Goal: Information Seeking & Learning: Learn about a topic

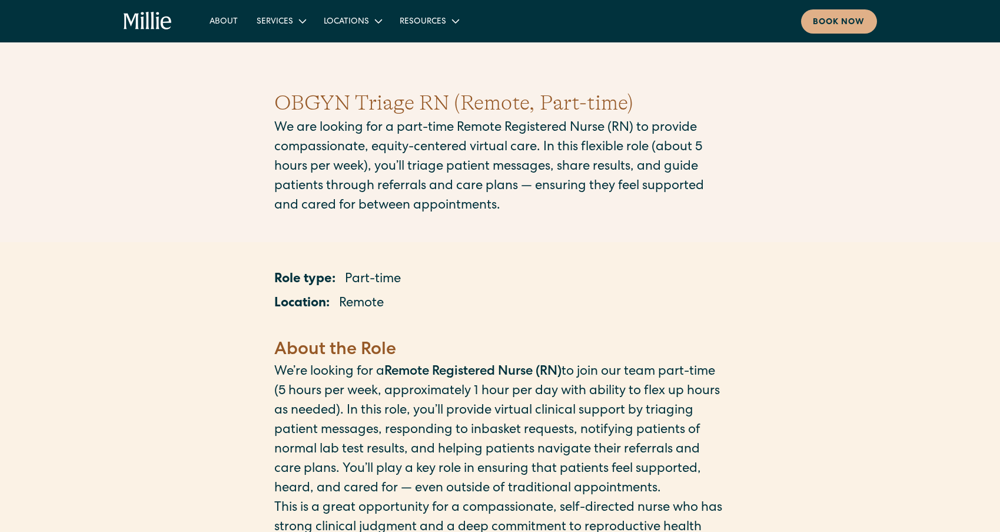
click at [644, 192] on p "We are looking for a part-time Remote Registered Nurse (RN) to provide compassi…" at bounding box center [500, 167] width 452 height 97
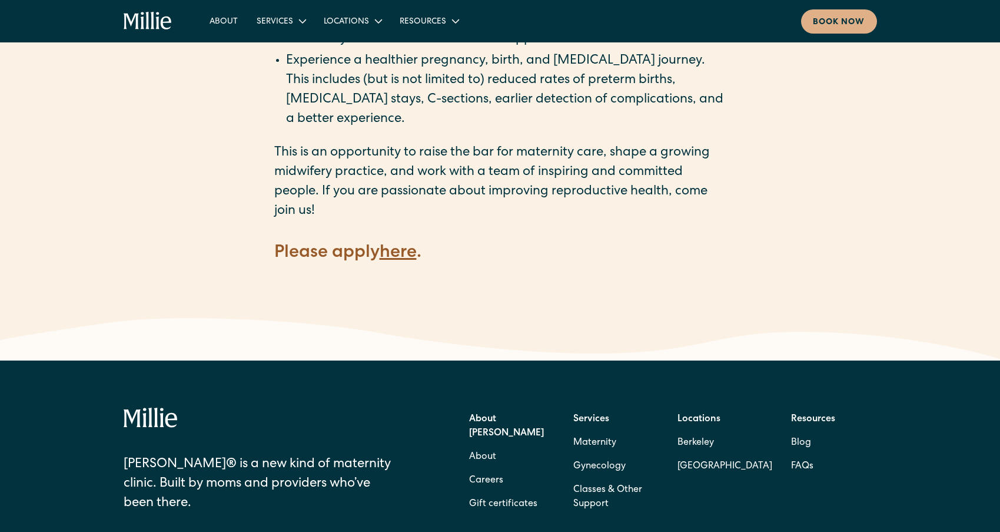
scroll to position [1664, 0]
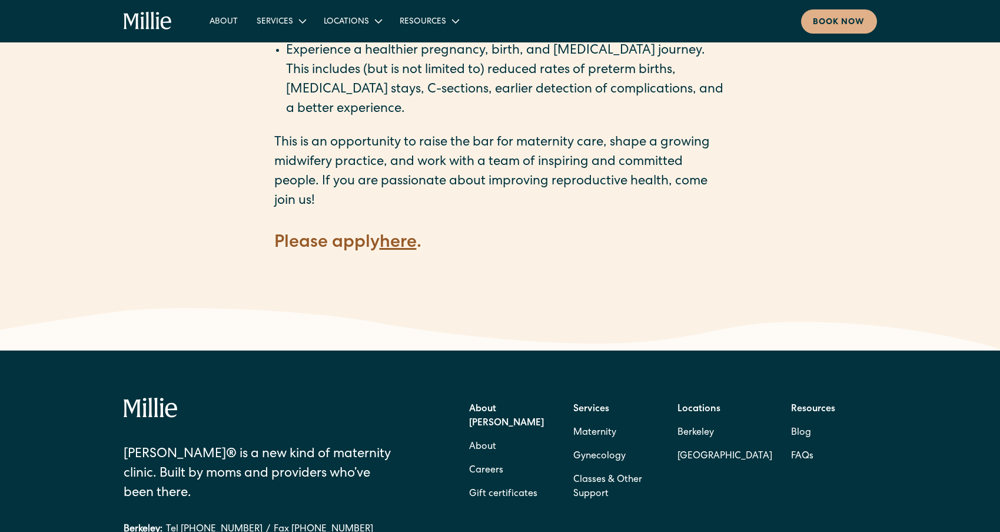
click at [393, 234] on strong "here" at bounding box center [398, 243] width 37 height 18
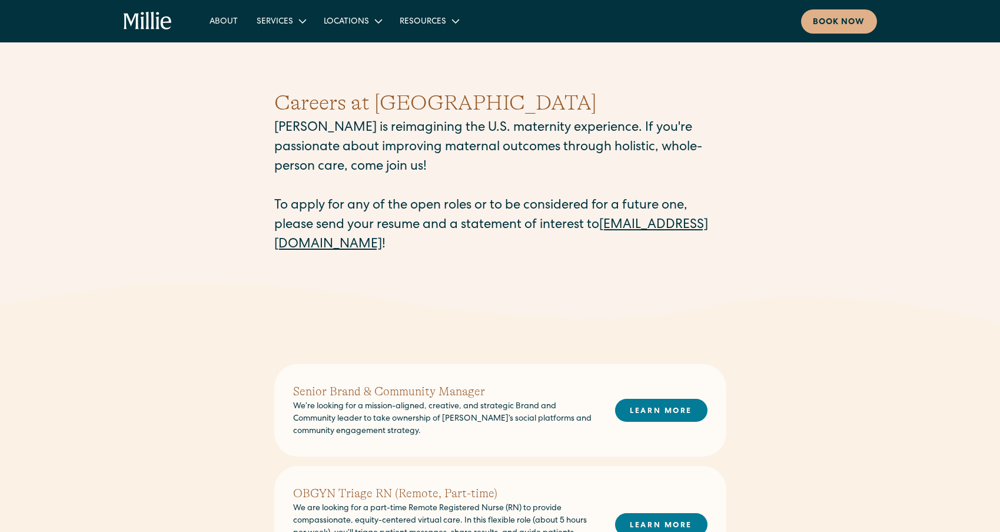
click at [658, 297] on img at bounding box center [500, 305] width 1000 height 45
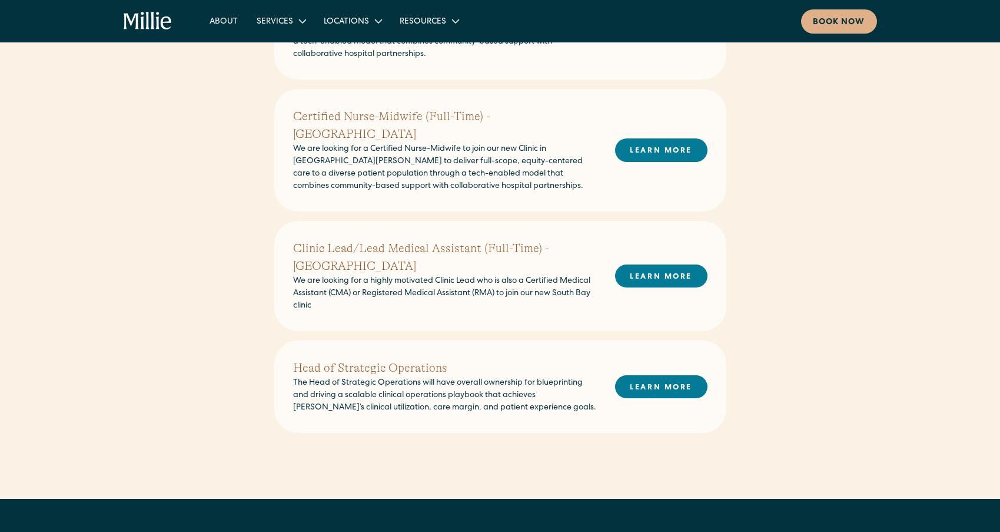
scroll to position [638, 0]
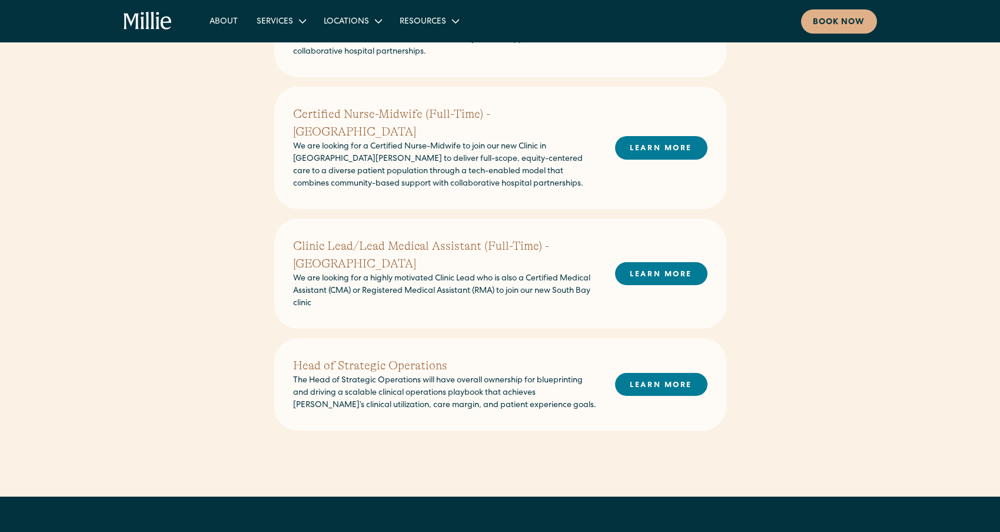
click at [357, 357] on h2 "Head of Strategic Operations" at bounding box center [444, 366] width 303 height 18
click at [352, 357] on h2 "Head of Strategic Operations" at bounding box center [444, 366] width 303 height 18
click at [655, 373] on link "LEARN MORE" at bounding box center [661, 384] width 92 height 23
click at [802, 149] on div "Senior Brand & Community Manager We’re looking for a mission-aligned, creative,…" at bounding box center [500, 92] width 1000 height 808
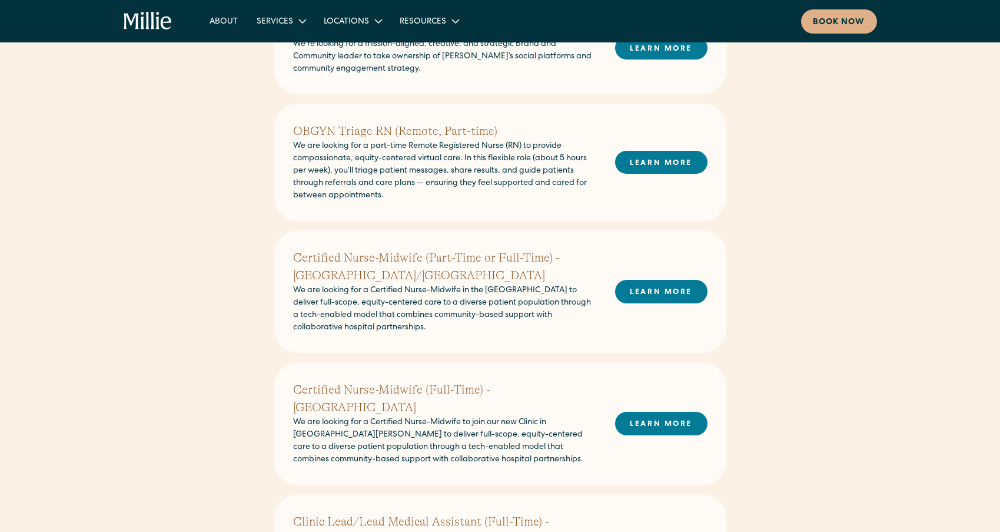
scroll to position [313, 0]
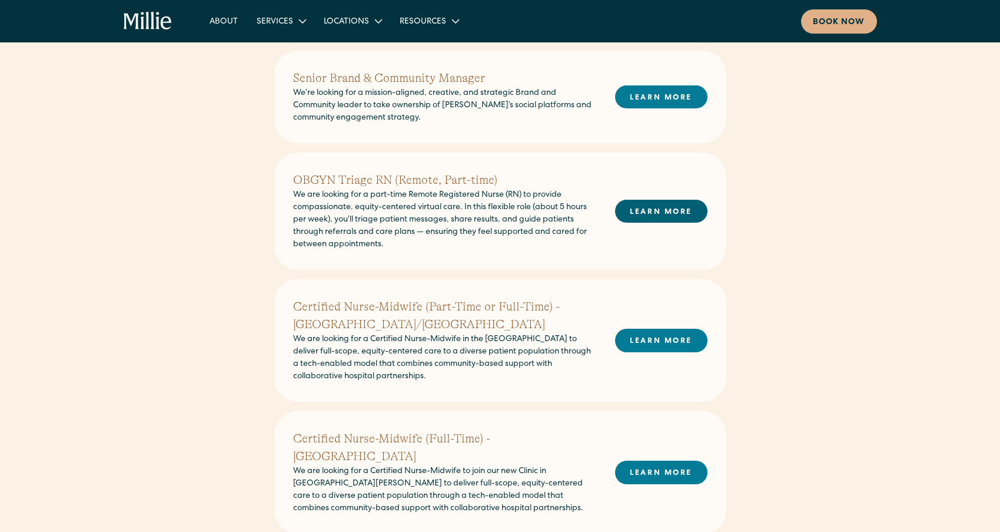
click at [661, 213] on link "LEARN MORE" at bounding box center [661, 211] width 92 height 23
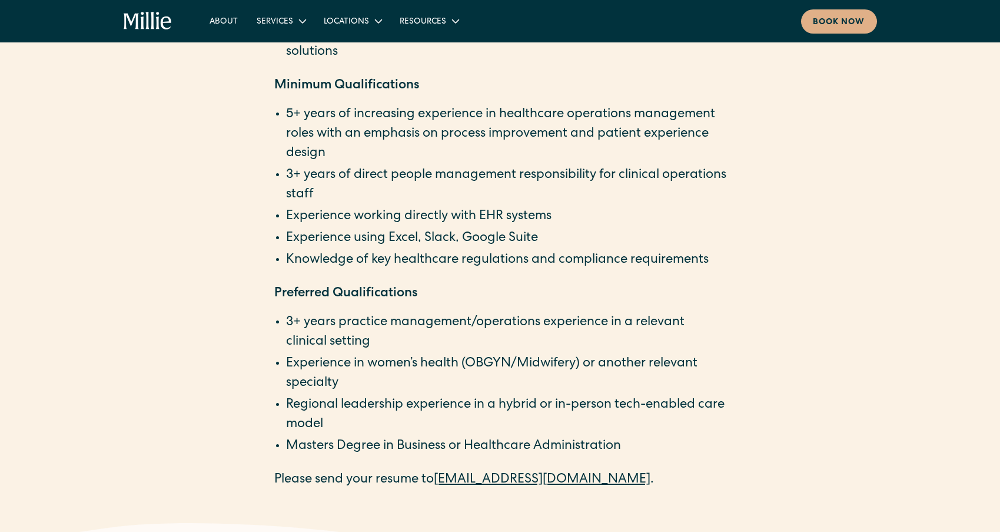
scroll to position [1903, 0]
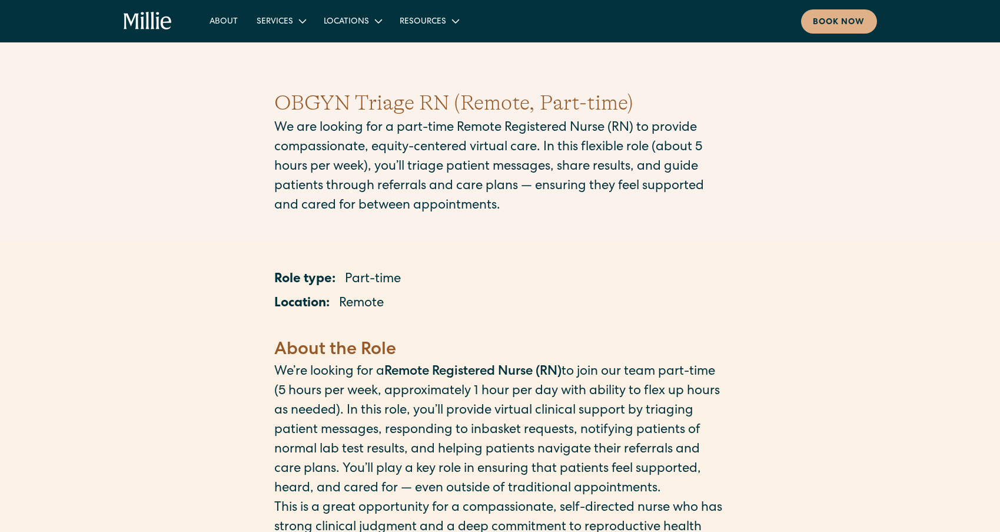
click at [574, 286] on div "Role type: Part-time" at bounding box center [500, 279] width 452 height 19
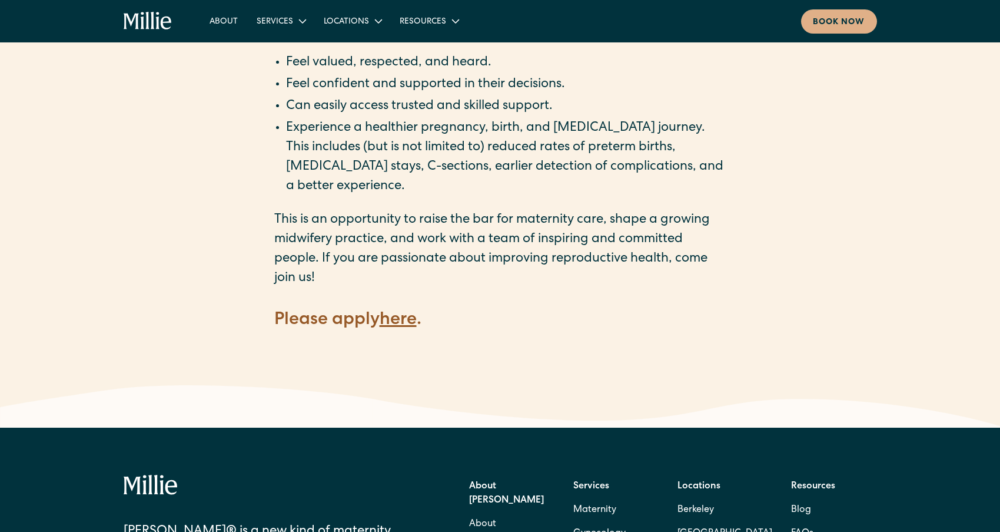
scroll to position [1587, 0]
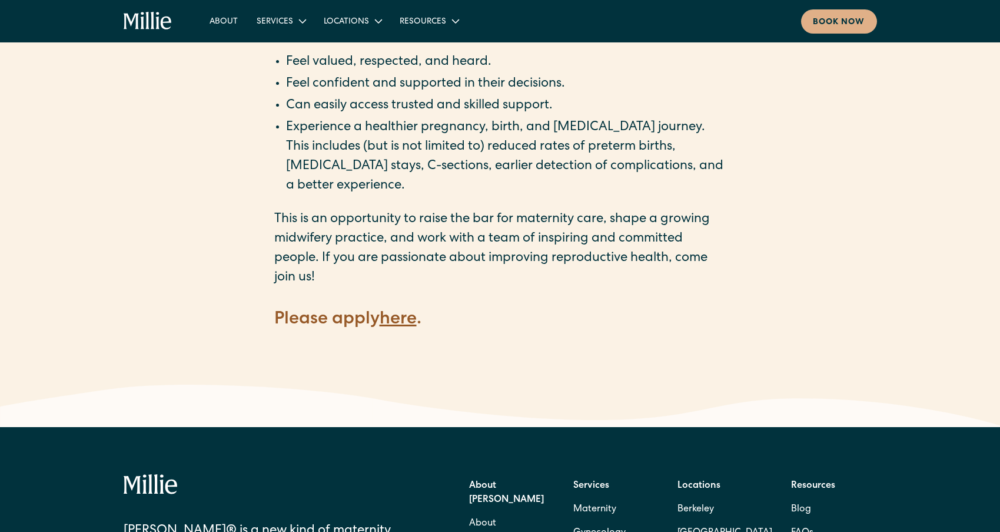
click at [404, 311] on strong "here" at bounding box center [398, 320] width 37 height 18
click at [744, 402] on img at bounding box center [500, 407] width 1000 height 45
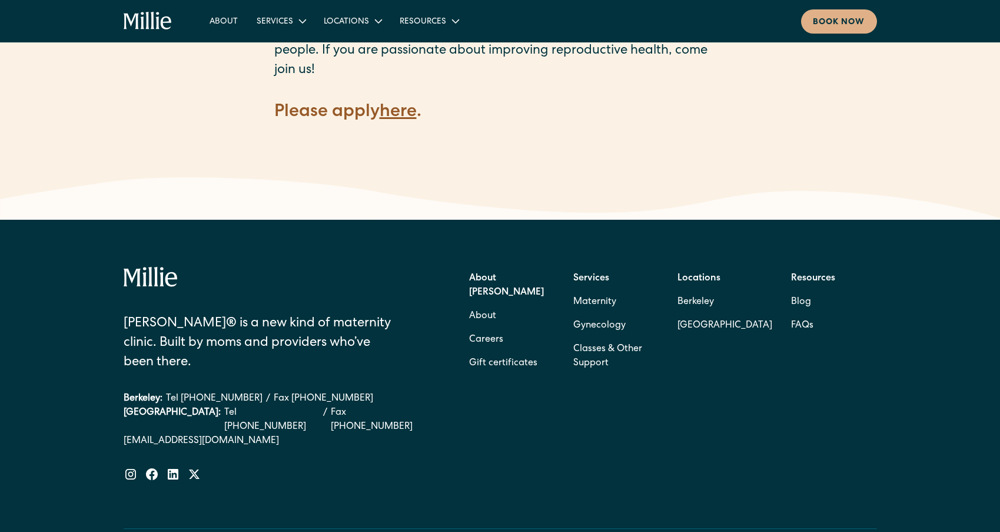
scroll to position [1795, 0]
click at [594, 273] on strong "Services" at bounding box center [592, 277] width 36 height 9
click at [483, 304] on link "About" at bounding box center [482, 316] width 27 height 24
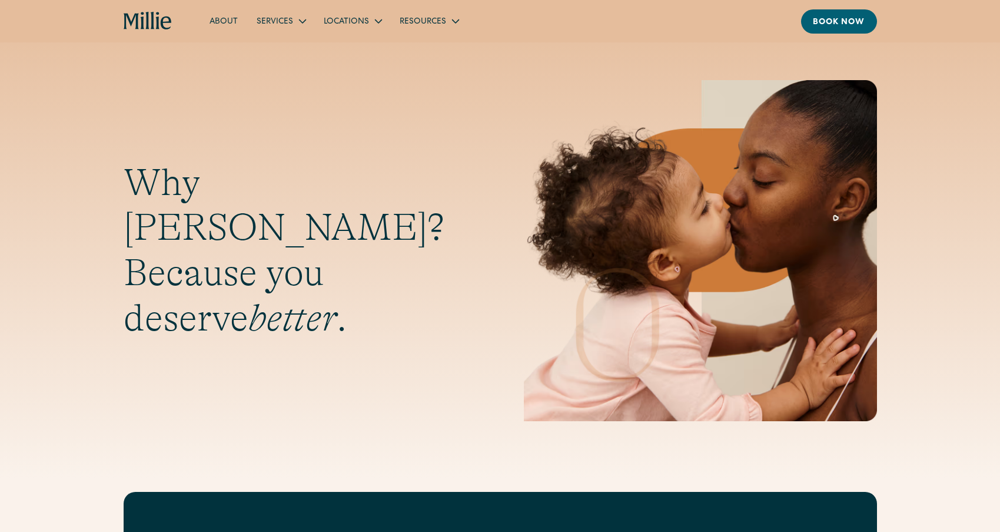
click at [470, 277] on h1 "Why [PERSON_NAME]? Because you deserve better ." at bounding box center [300, 250] width 353 height 181
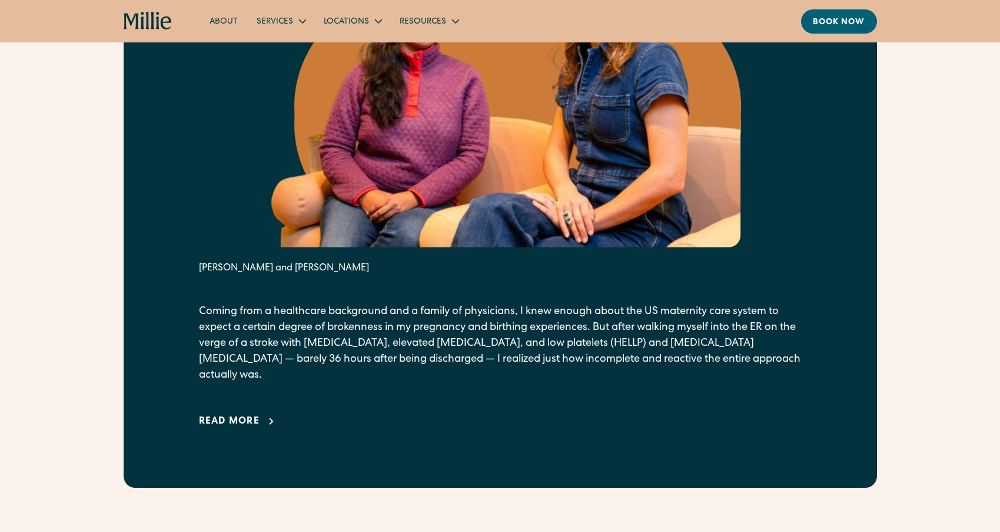
scroll to position [709, 0]
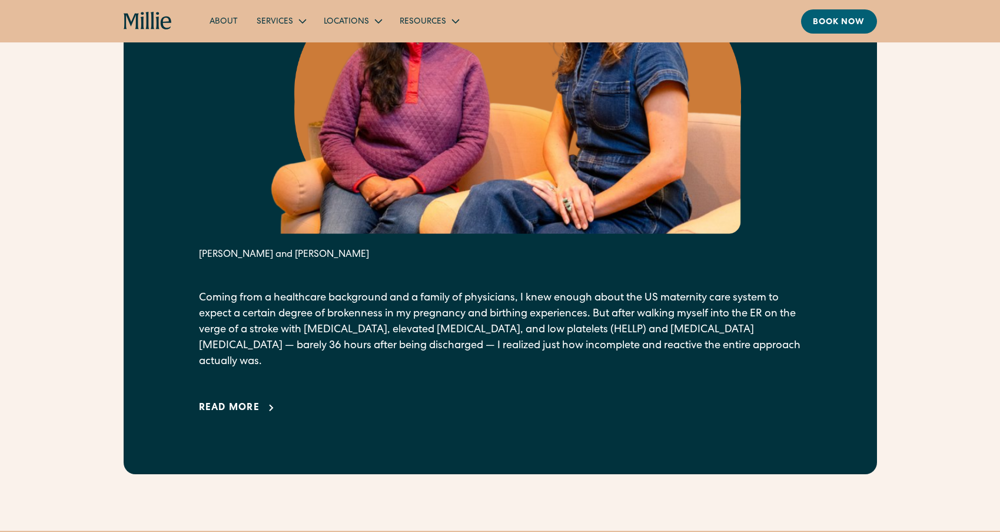
click at [229, 401] on div "Read more" at bounding box center [229, 408] width 61 height 14
